Goal: Task Accomplishment & Management: Use online tool/utility

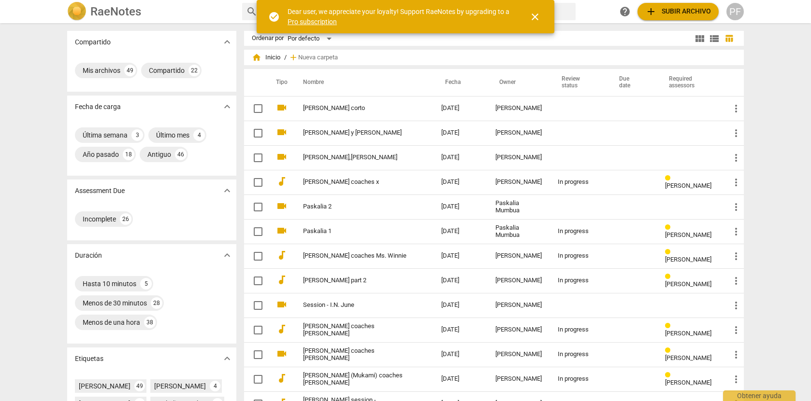
click at [679, 11] on span "add Subir archivo" at bounding box center [678, 12] width 66 height 12
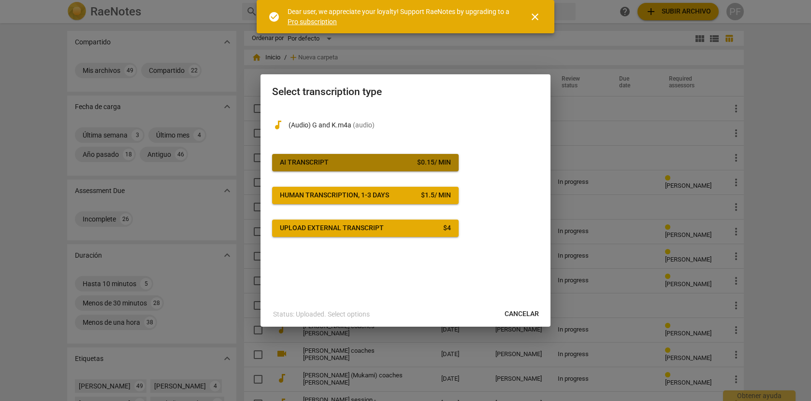
click at [341, 160] on span "AI Transcript $ 0.15 / min" at bounding box center [365, 163] width 171 height 10
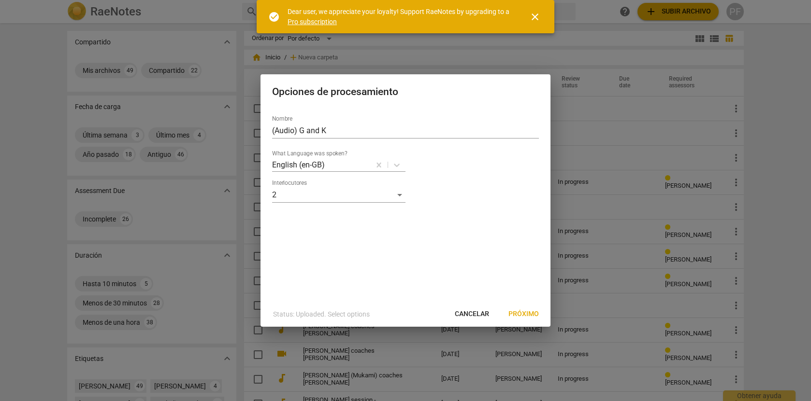
click at [527, 312] on span "Próximo" at bounding box center [523, 315] width 30 height 10
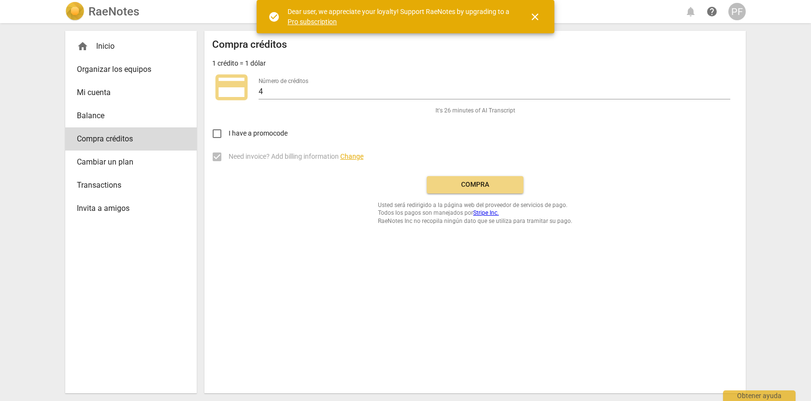
click at [480, 193] on button "Compra" at bounding box center [475, 184] width 97 height 17
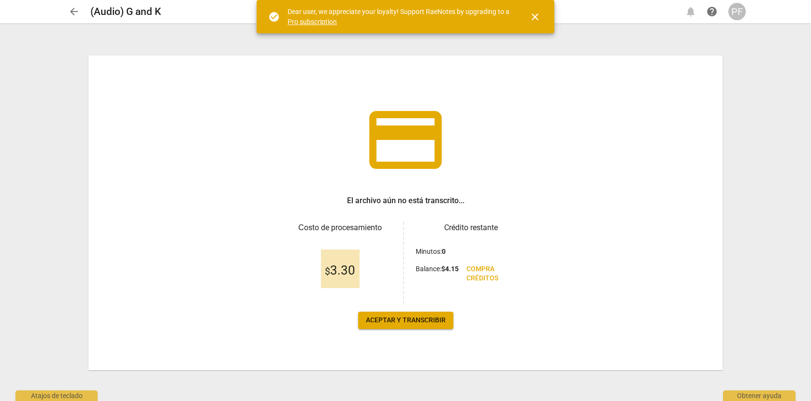
click at [418, 317] on span "Aceptar y transcribir" at bounding box center [406, 321] width 80 height 10
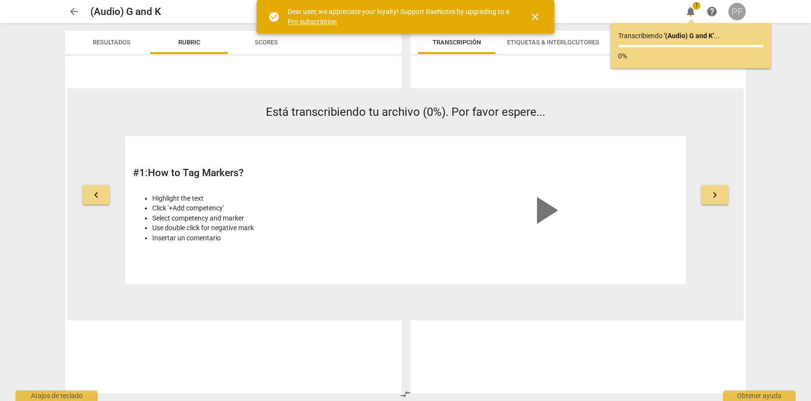
click at [739, 12] on div "PF" at bounding box center [736, 11] width 17 height 17
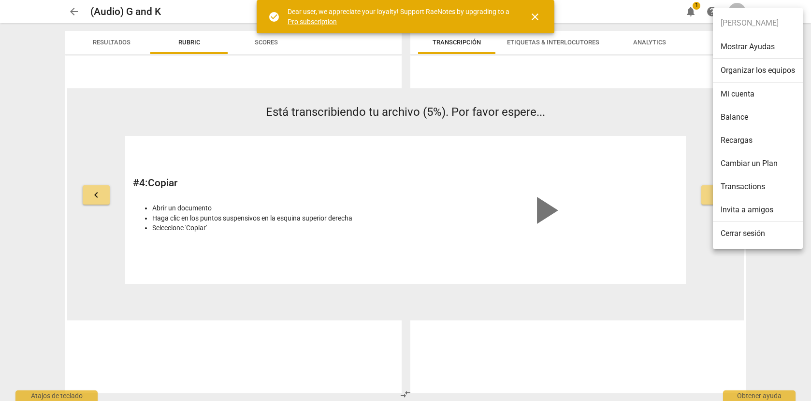
click at [781, 313] on div at bounding box center [405, 200] width 811 height 401
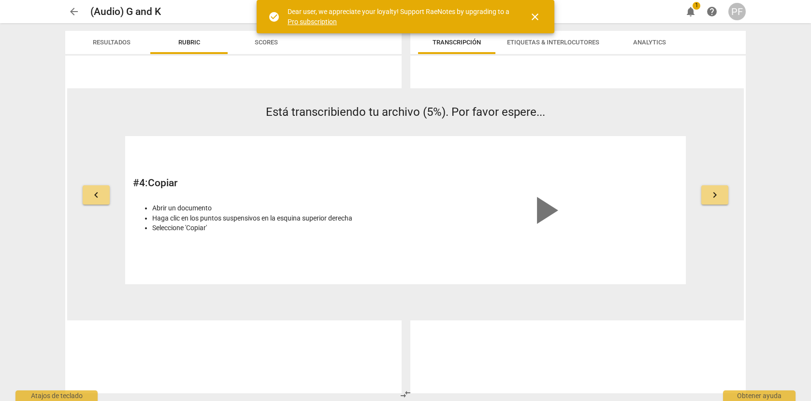
click at [535, 21] on span "close" at bounding box center [535, 17] width 12 height 12
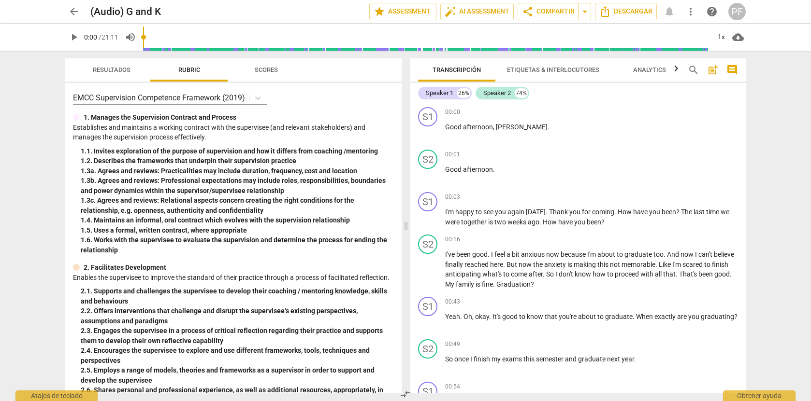
click at [536, 71] on span "Etiquetas & Interlocutores" at bounding box center [553, 69] width 92 height 7
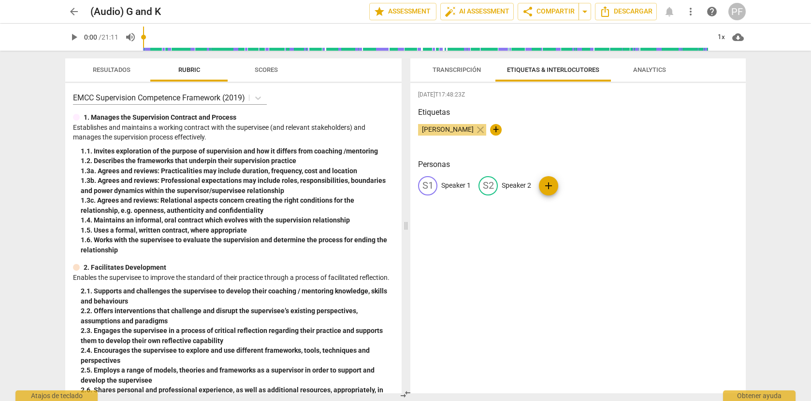
click at [452, 187] on p "Speaker 1" at bounding box center [455, 186] width 29 height 10
type input "Coach"
click at [580, 189] on p "Speaker 2" at bounding box center [578, 186] width 29 height 10
type input "Client"
click at [639, 249] on div "[DATE]T17:48:23Z Etiquetas [PERSON_NAME] close + Personas CO Coach edit Client …" at bounding box center [577, 238] width 335 height 311
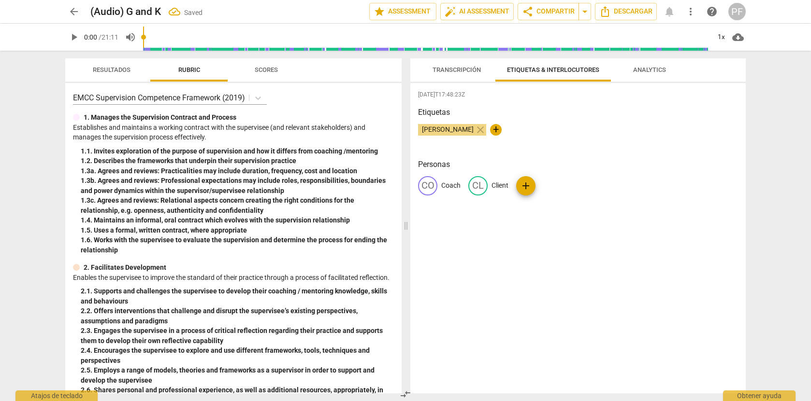
click at [468, 73] on span "Transcripción" at bounding box center [456, 70] width 71 height 13
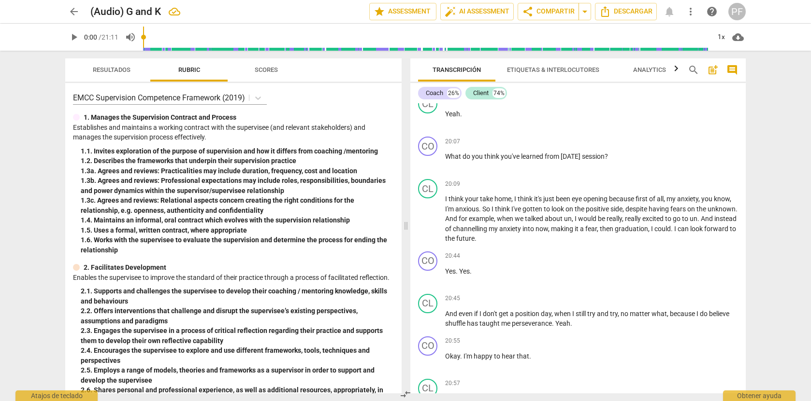
scroll to position [5000, 0]
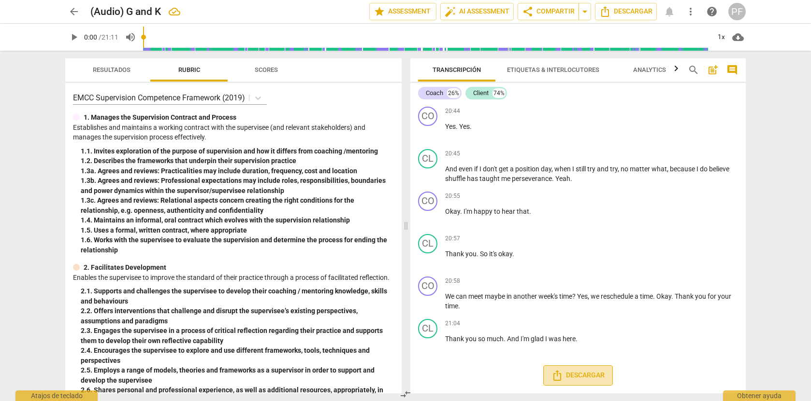
click at [580, 378] on span "Descargar" at bounding box center [577, 376] width 53 height 12
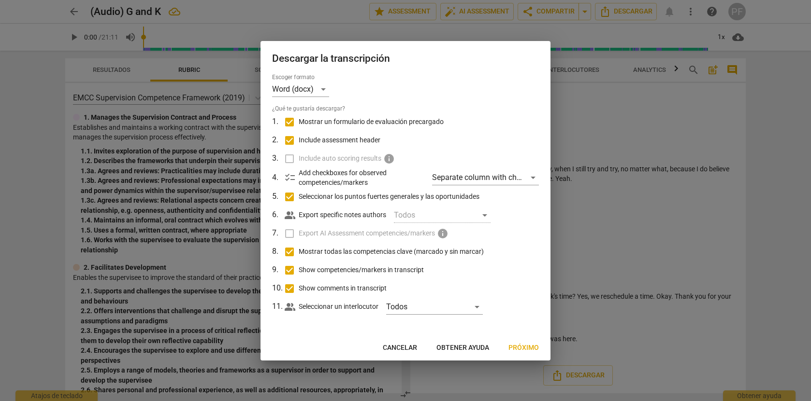
click at [403, 346] on span "Cancelar" at bounding box center [400, 348] width 34 height 10
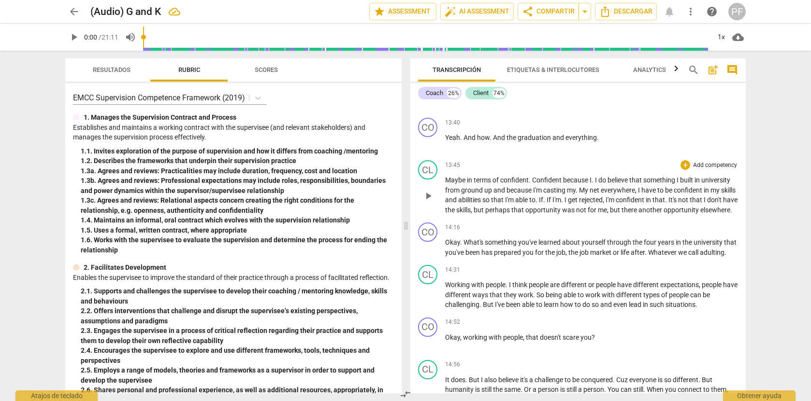
scroll to position [3096, 0]
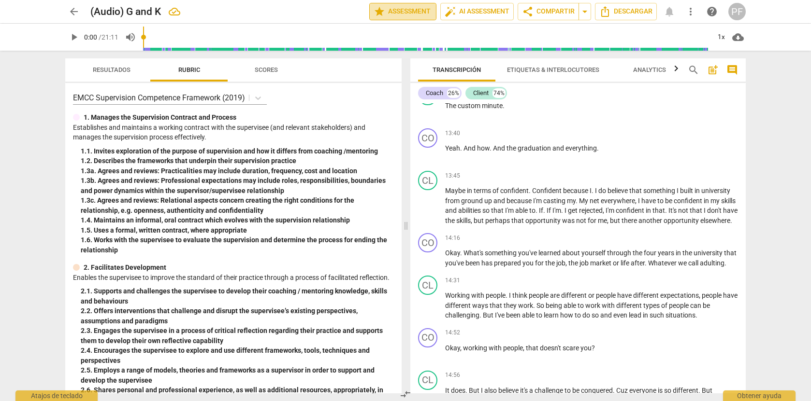
click at [405, 11] on span "star Assessment" at bounding box center [402, 12] width 58 height 12
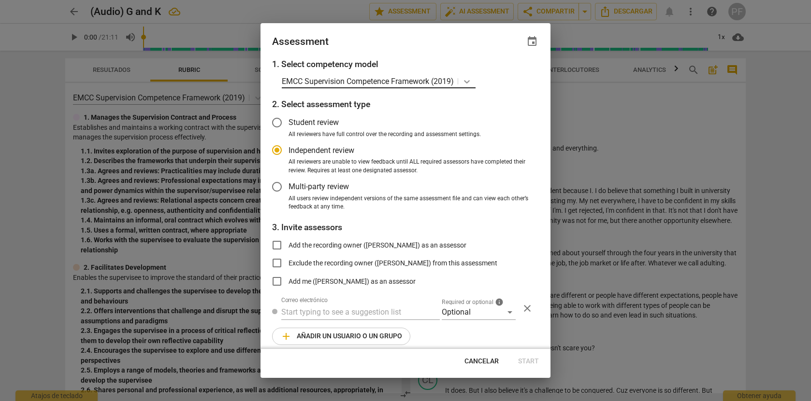
click at [468, 84] on icon at bounding box center [467, 82] width 10 height 10
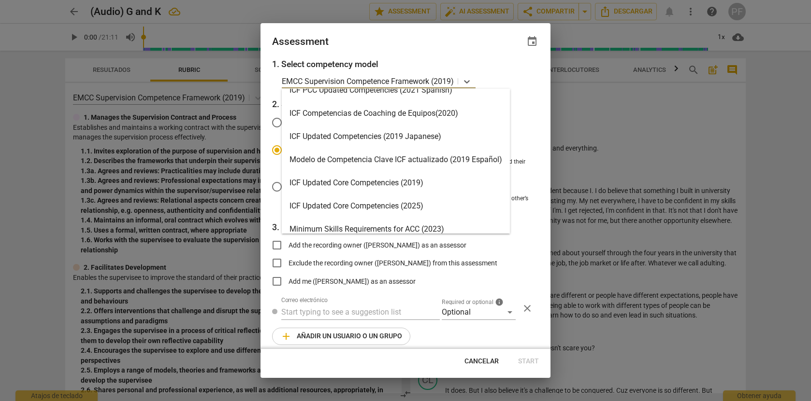
scroll to position [203, 0]
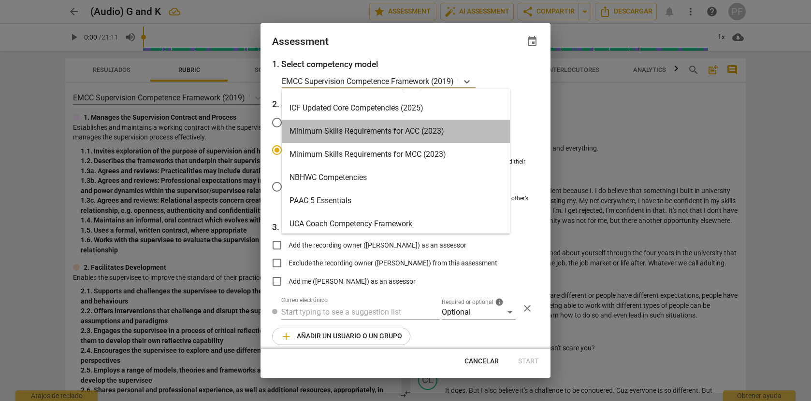
click at [437, 132] on div "Minimum Skills Requirements for ACC (2023)" at bounding box center [396, 131] width 228 height 23
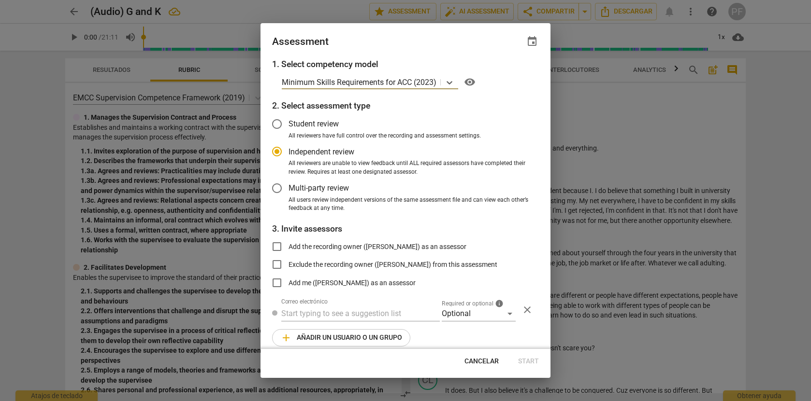
radio input "false"
click at [280, 249] on input "Add the recording owner ([PERSON_NAME]) as an assessor" at bounding box center [276, 246] width 23 height 23
checkbox input "true"
click at [529, 360] on span "Start" at bounding box center [528, 362] width 21 height 10
radio input "false"
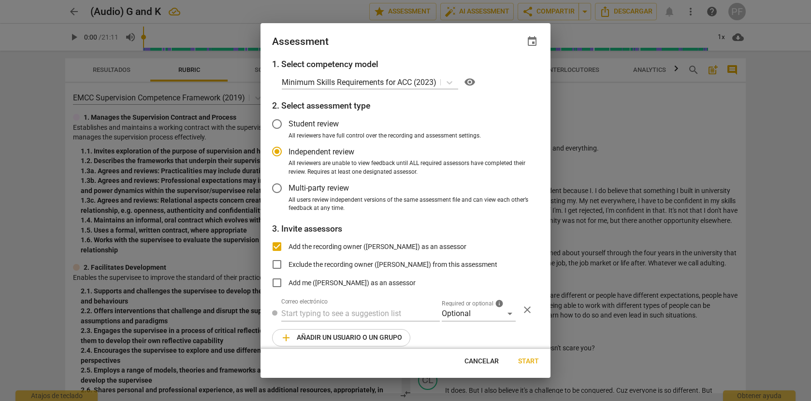
type input "[PERSON_NAME] <[EMAIL_ADDRESS][DOMAIN_NAME]>"
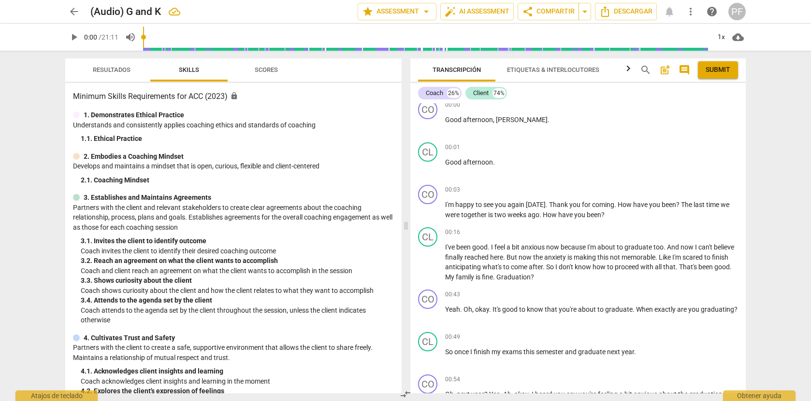
scroll to position [0, 0]
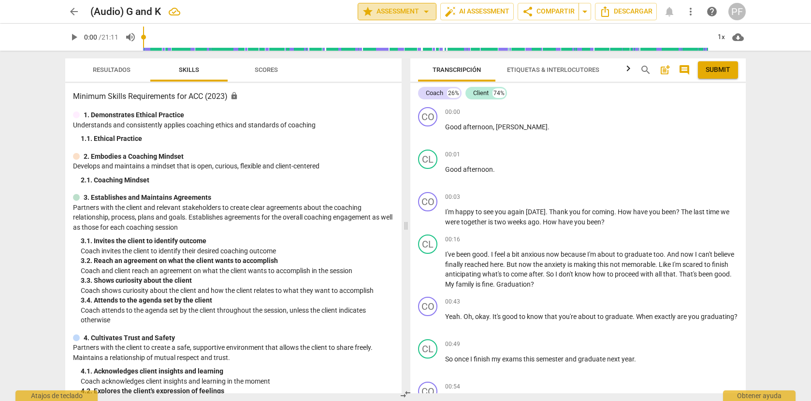
click at [423, 8] on span "arrow_drop_down" at bounding box center [426, 12] width 12 height 12
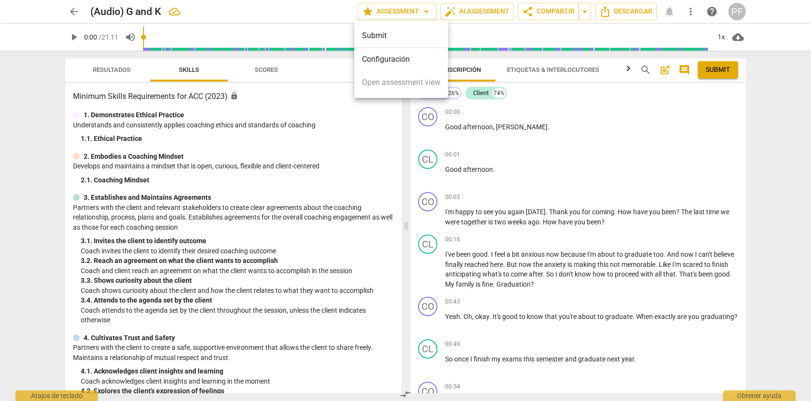
click at [397, 57] on li "Configuración" at bounding box center [401, 59] width 94 height 23
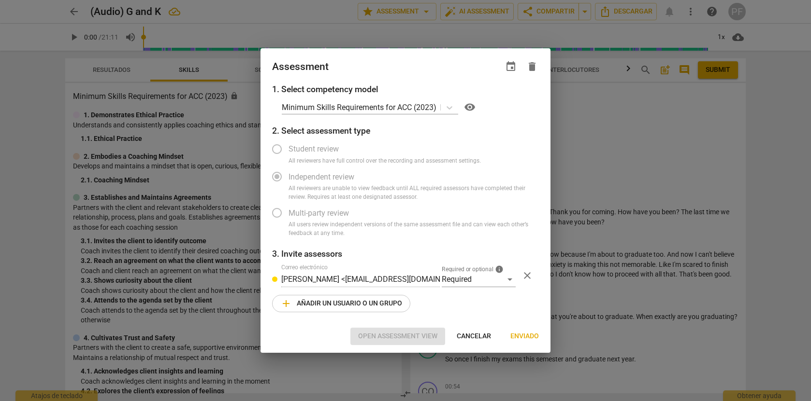
click at [311, 16] on div at bounding box center [405, 200] width 811 height 401
radio input "false"
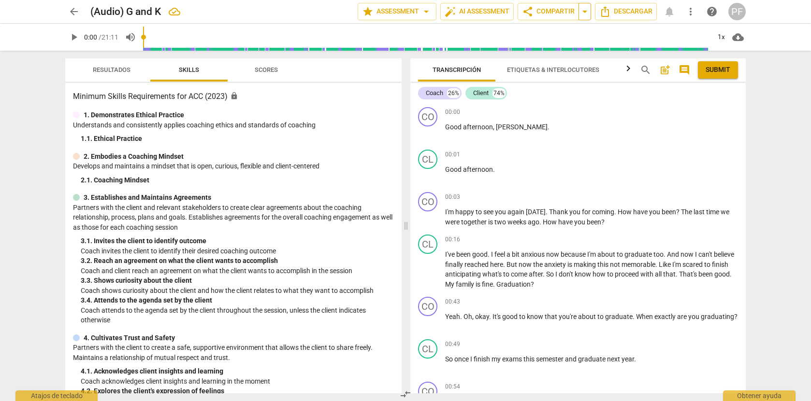
click at [586, 14] on span "arrow_drop_down" at bounding box center [585, 12] width 12 height 12
click at [436, 94] on div "Coach" at bounding box center [434, 93] width 17 height 10
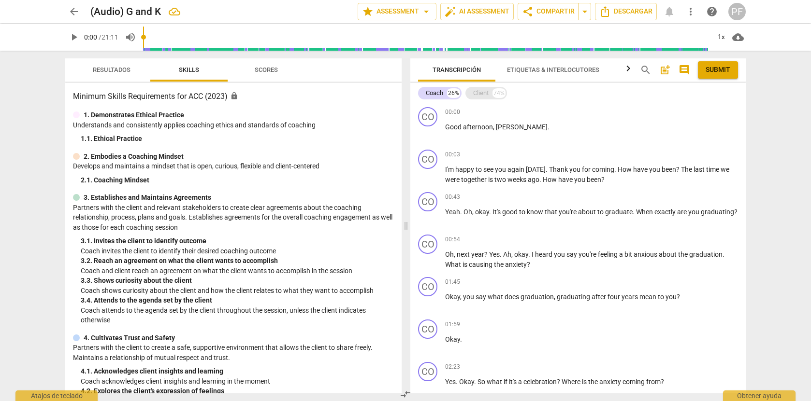
click at [485, 93] on div "Client" at bounding box center [480, 93] width 15 height 10
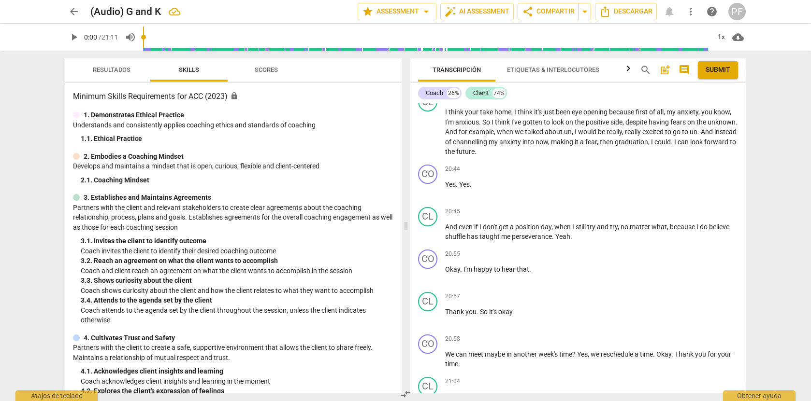
scroll to position [5000, 0]
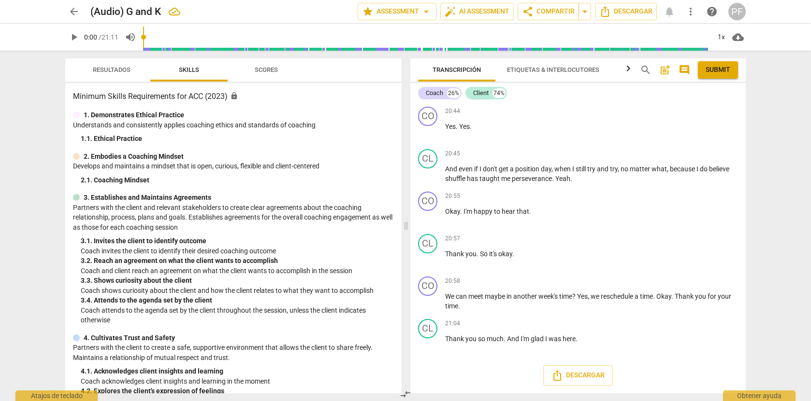
click at [115, 68] on span "Resultados" at bounding box center [112, 69] width 38 height 7
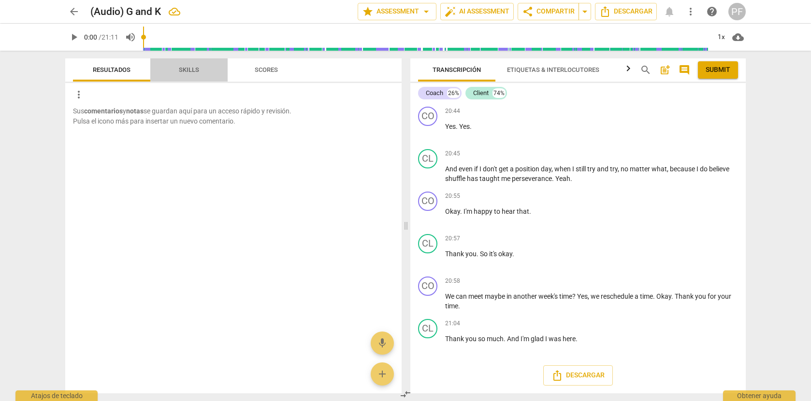
click at [183, 66] on span "Skills" at bounding box center [189, 69] width 20 height 7
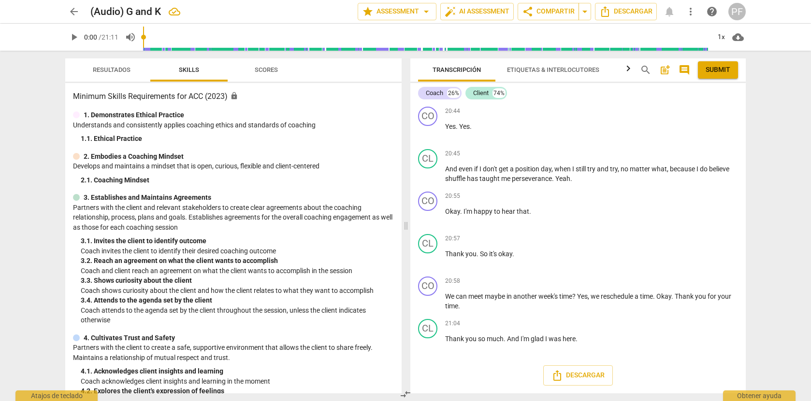
click at [267, 70] on span "Scores" at bounding box center [266, 69] width 23 height 7
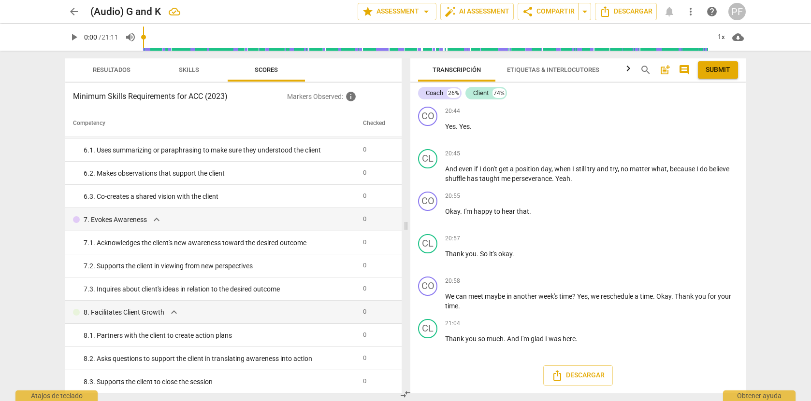
scroll to position [0, 0]
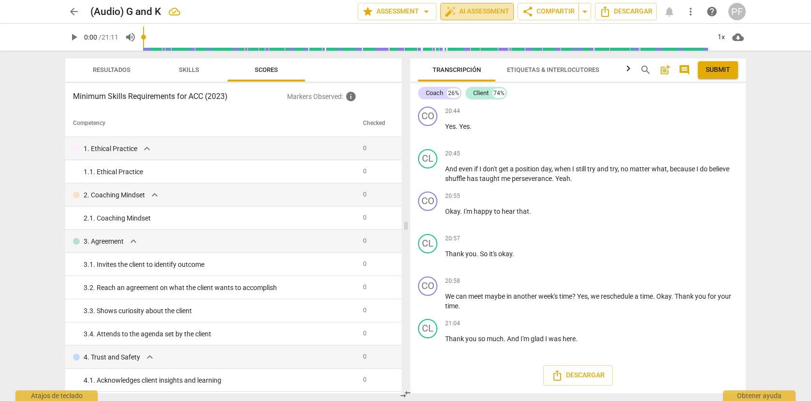
click at [480, 8] on span "auto_fix_high AI Assessment" at bounding box center [476, 12] width 65 height 12
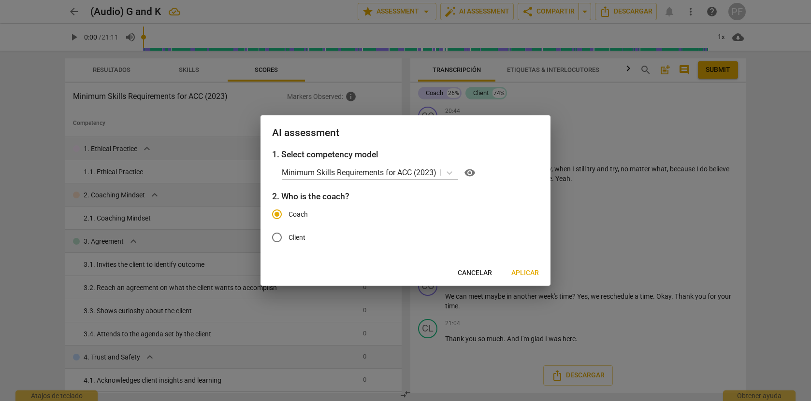
click at [523, 274] on span "Aplicar" at bounding box center [525, 274] width 28 height 10
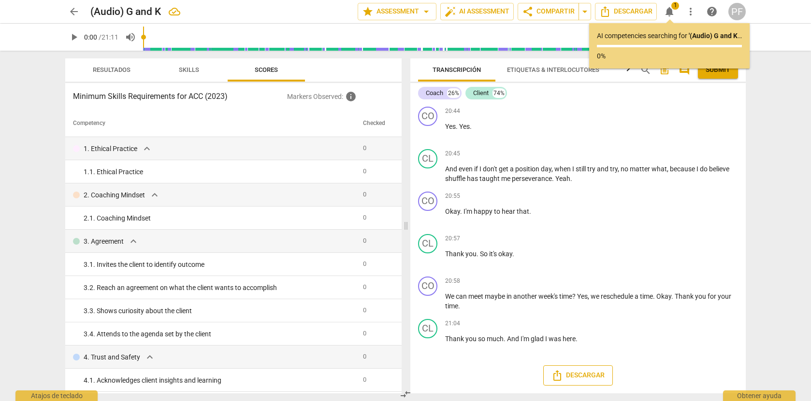
click at [590, 378] on span "Descargar" at bounding box center [577, 376] width 53 height 12
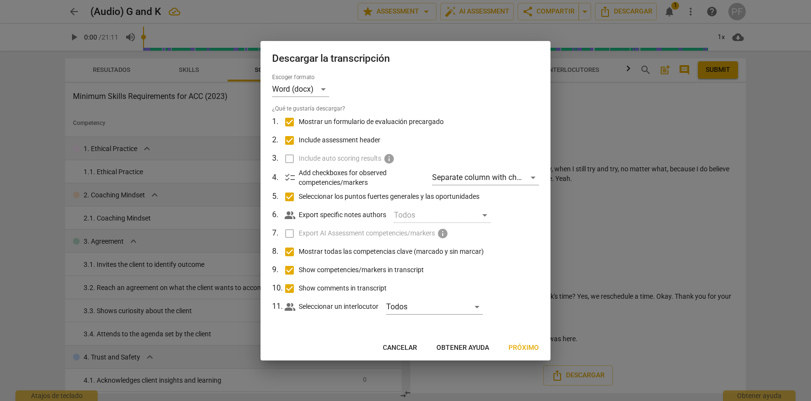
click at [528, 349] on span "Próximo" at bounding box center [523, 348] width 30 height 10
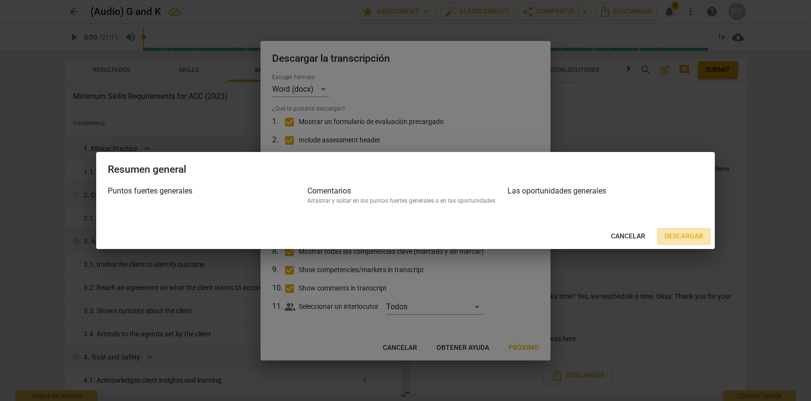
click at [688, 233] on span "Descargar" at bounding box center [683, 237] width 39 height 10
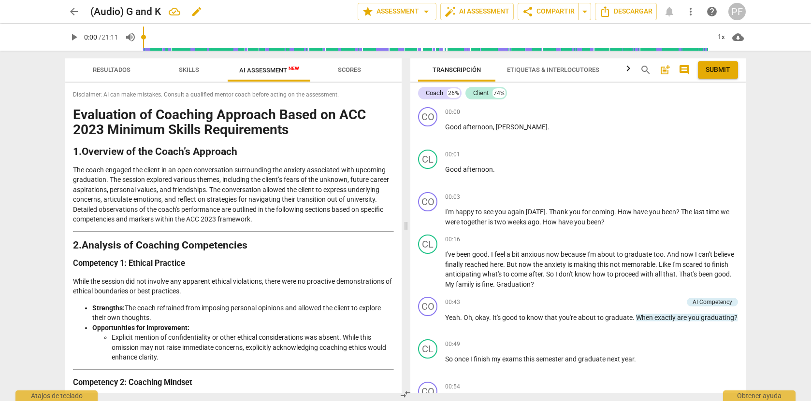
click at [147, 14] on h2 "(Audio) G and K" at bounding box center [125, 12] width 71 height 12
click at [199, 13] on span "edit" at bounding box center [197, 12] width 12 height 12
drag, startPoint x: 196, startPoint y: 12, endPoint x: 95, endPoint y: 1, distance: 101.5
click at [95, 1] on div "arrow_back (Audio) G and K done clear star Assessment arrow_drop_down auto_fix_…" at bounding box center [405, 11] width 795 height 23
type input "[PERSON_NAME] coaches [PERSON_NAME]"
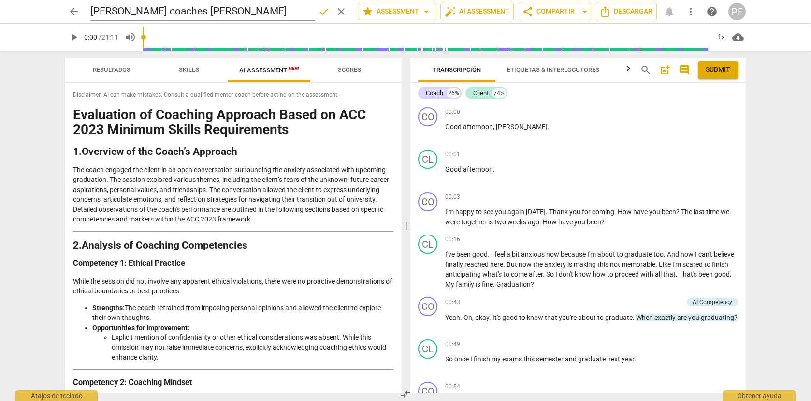
click at [41, 114] on div "arrow_back [PERSON_NAME] coaches [PERSON_NAME] done clear star Assessment arrow…" at bounding box center [405, 200] width 811 height 401
click at [354, 72] on span "Scores" at bounding box center [349, 69] width 23 height 7
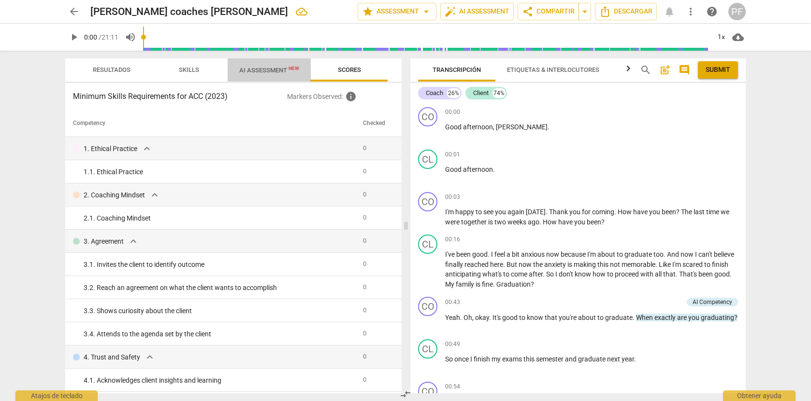
click at [268, 71] on span "AI Assessment New" at bounding box center [269, 70] width 60 height 7
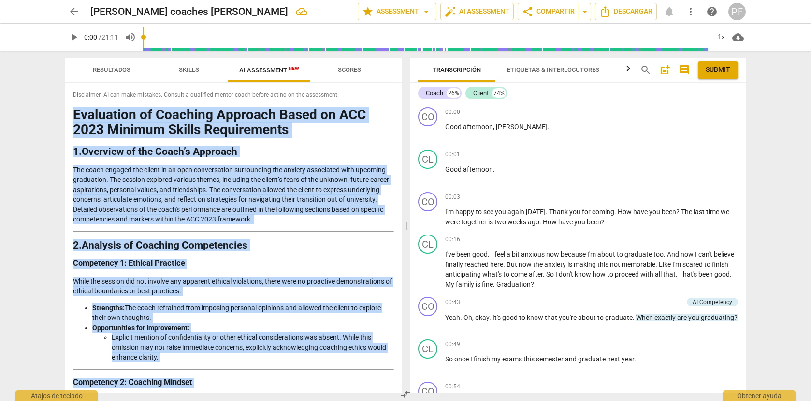
drag, startPoint x: 318, startPoint y: 380, endPoint x: 71, endPoint y: 117, distance: 360.5
click at [71, 117] on div "Disclaimer: AI can make mistakes. Consult a qualified mentor coach before actin…" at bounding box center [233, 238] width 336 height 311
copy div "Loremipsum do Sitametc Adipisci Elits do EIU 1816 Tempori Utlabo Etdoloremagn 2…"
